Goal: Task Accomplishment & Management: Complete application form

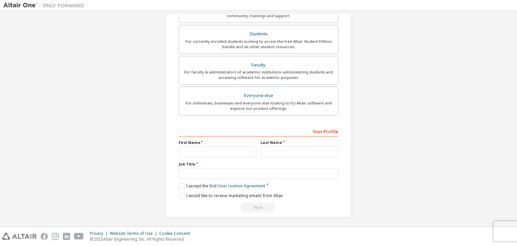
scroll to position [146, 0]
click at [275, 33] on div "Students" at bounding box center [258, 32] width 151 height 9
click at [214, 150] on input "text" at bounding box center [218, 150] width 78 height 11
type input "*****"
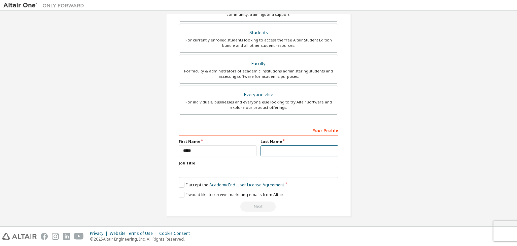
click at [272, 146] on input "text" at bounding box center [299, 150] width 78 height 11
type input "**********"
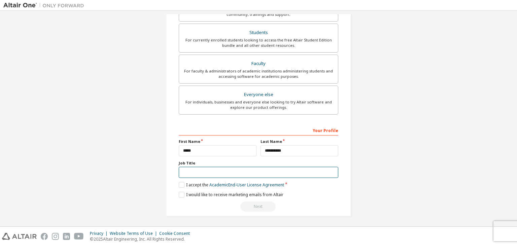
click at [238, 173] on input "text" at bounding box center [258, 172] width 159 height 11
type input "*"
click at [179, 185] on label "I accept the Academic End-User License Agreement" at bounding box center [231, 185] width 105 height 6
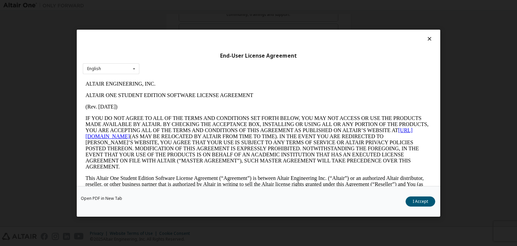
scroll to position [0, 0]
click at [422, 203] on button "I Accept" at bounding box center [420, 201] width 30 height 10
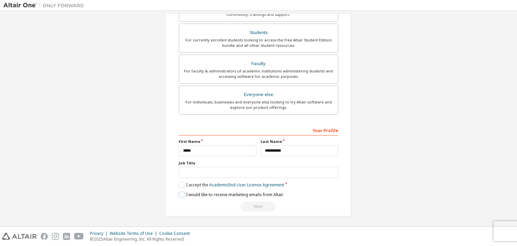
click at [182, 191] on label "I would like to receive marketing emails from Altair" at bounding box center [231, 194] width 105 height 6
click at [256, 204] on div "Next" at bounding box center [258, 206] width 159 height 10
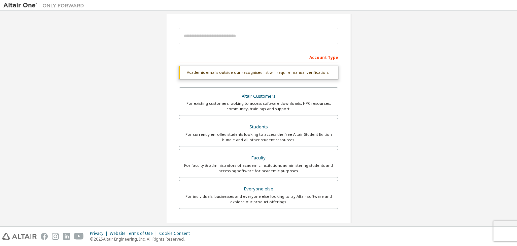
scroll to position [67, 0]
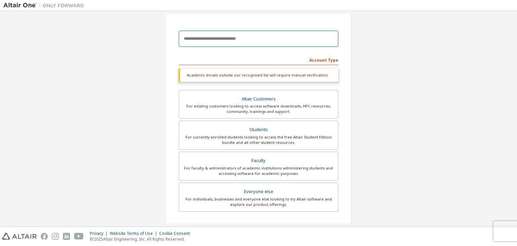
click at [269, 37] on input "email" at bounding box center [258, 39] width 159 height 16
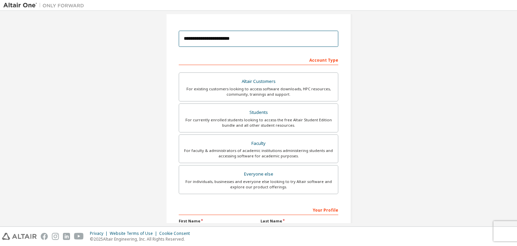
scroll to position [0, 0]
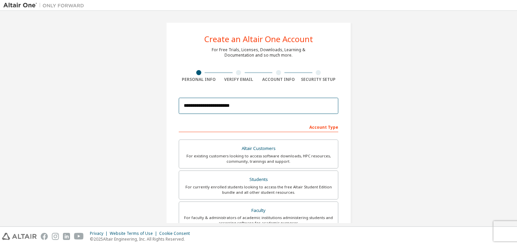
click at [216, 105] on input "**********" at bounding box center [258, 106] width 159 height 16
type input "**********"
type input "*"
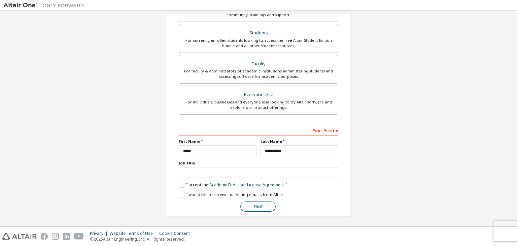
click at [263, 201] on button "Next" at bounding box center [257, 206] width 35 height 10
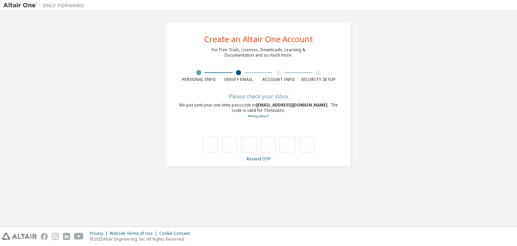
scroll to position [0, 0]
click at [326, 158] on div "Resend OTP" at bounding box center [258, 158] width 159 height 5
click at [207, 140] on input "text" at bounding box center [210, 144] width 15 height 15
type input "*"
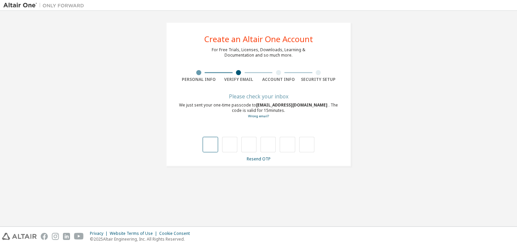
type input "*"
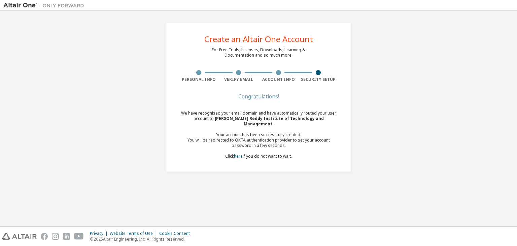
click at [300, 104] on div "Congratulations! We have recognised your email domain and have automatically ro…" at bounding box center [258, 130] width 159 height 73
